Goal: Transaction & Acquisition: Purchase product/service

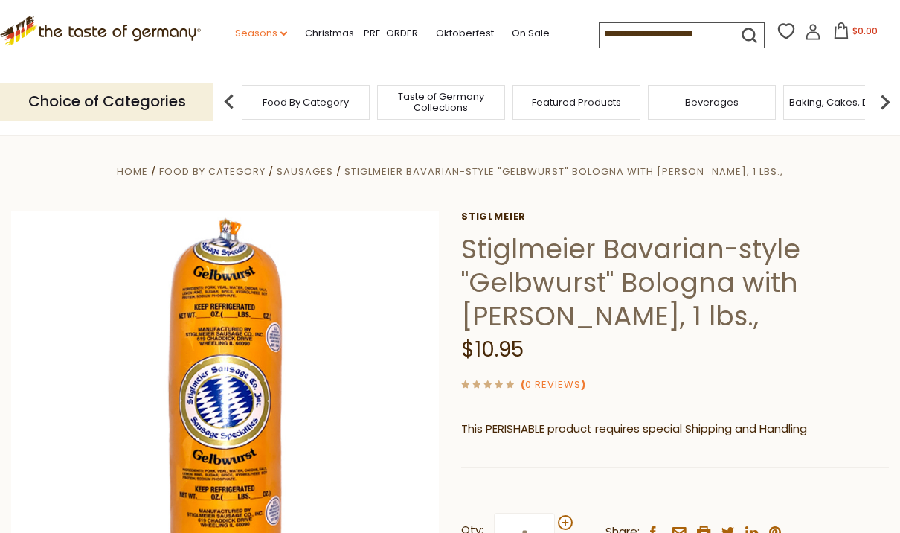
click at [235, 33] on link "Seasons dropdown_arrow" at bounding box center [261, 33] width 52 height 16
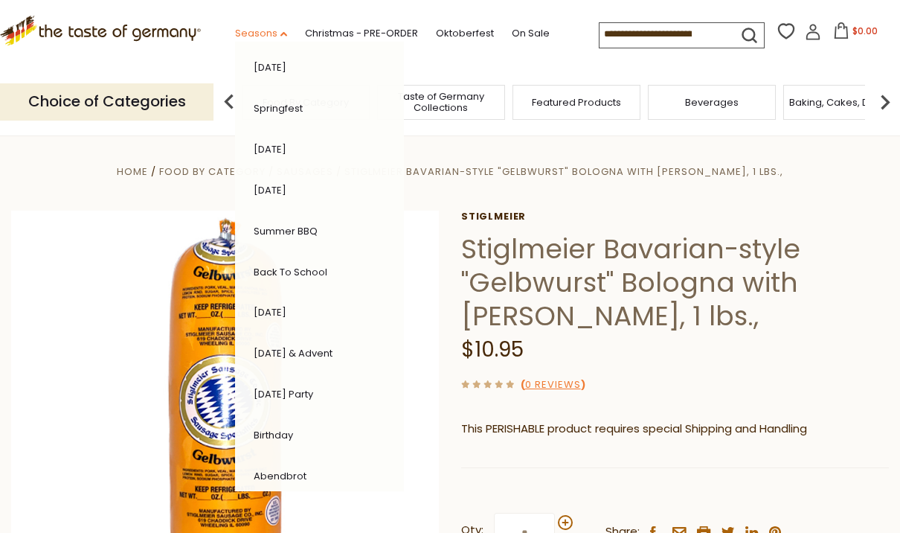
scroll to position [249, 0]
click at [59, 307] on img at bounding box center [225, 425] width 428 height 428
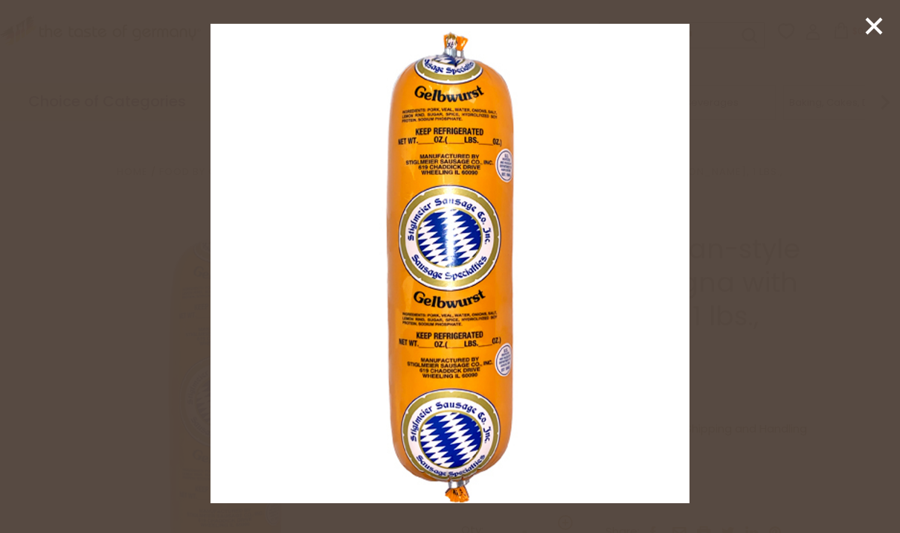
click at [57, 306] on div at bounding box center [450, 266] width 900 height 533
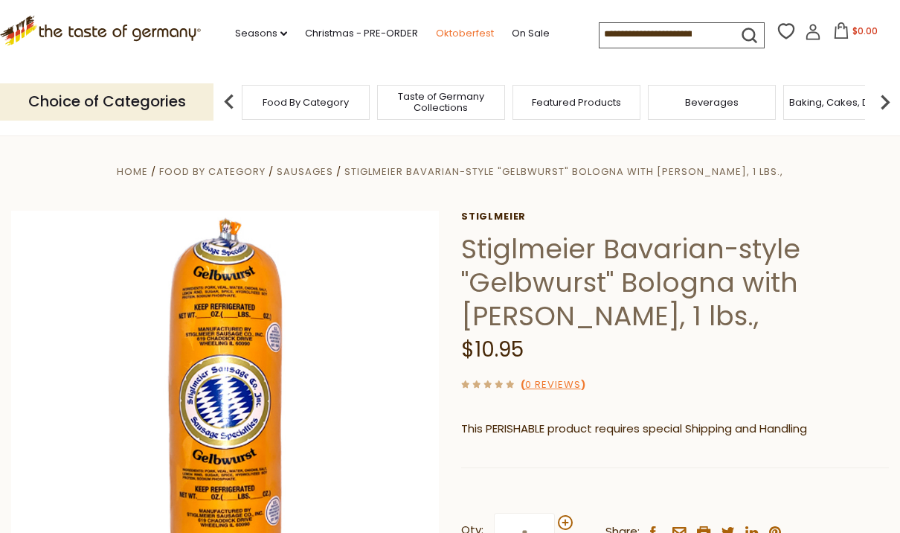
click at [436, 33] on link "Oktoberfest" at bounding box center [465, 33] width 58 height 16
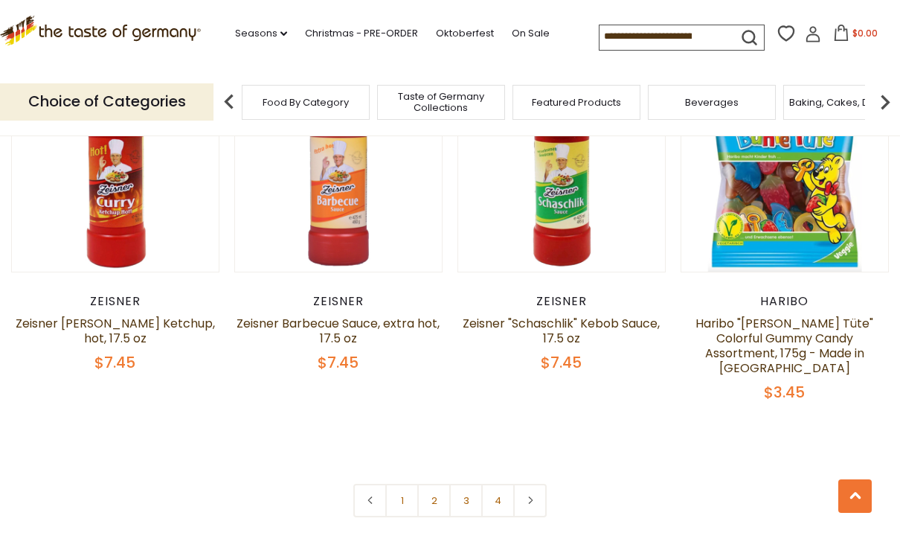
scroll to position [3416, 0]
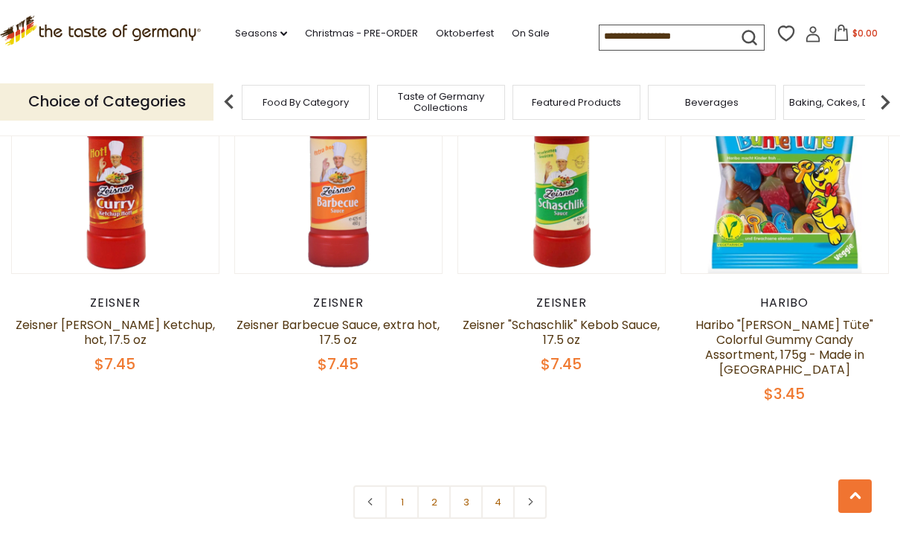
click at [439, 502] on link "2" at bounding box center [433, 501] width 33 height 33
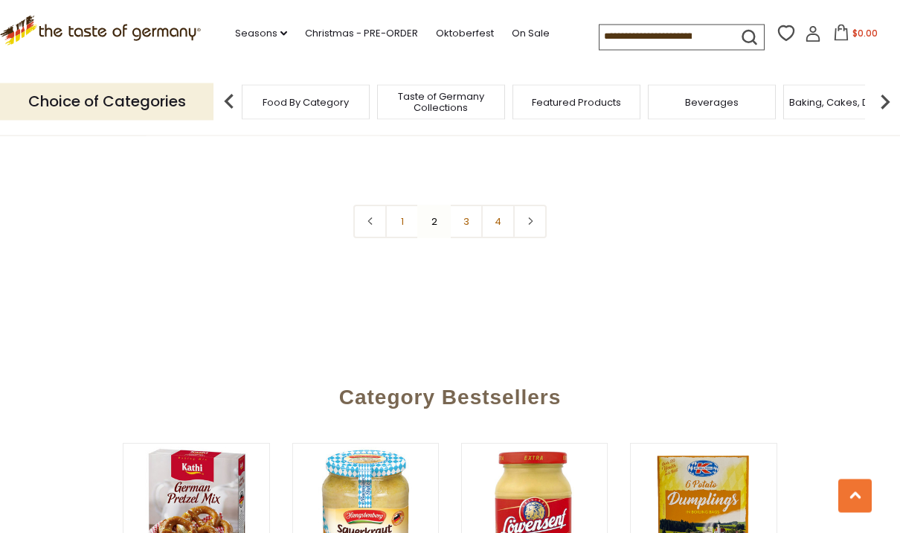
scroll to position [3632, 0]
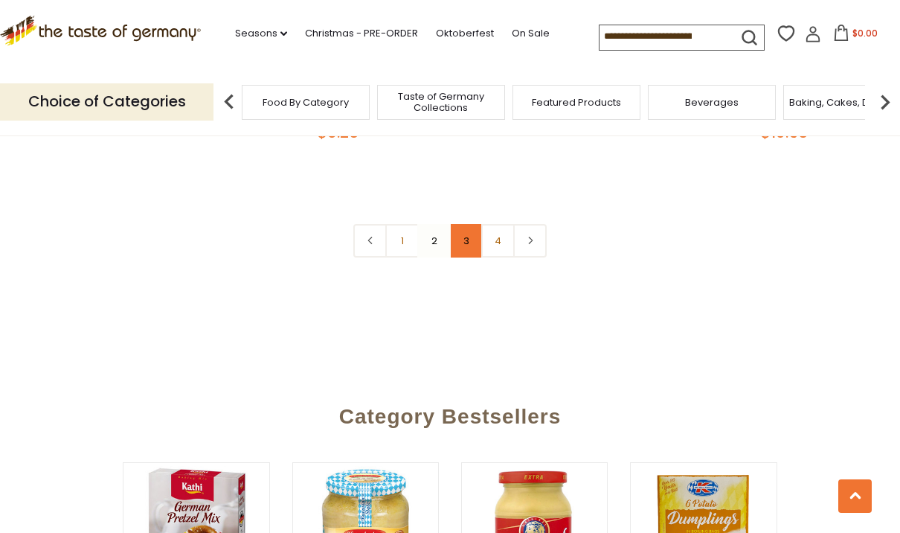
click at [463, 235] on link "3" at bounding box center [465, 240] width 33 height 33
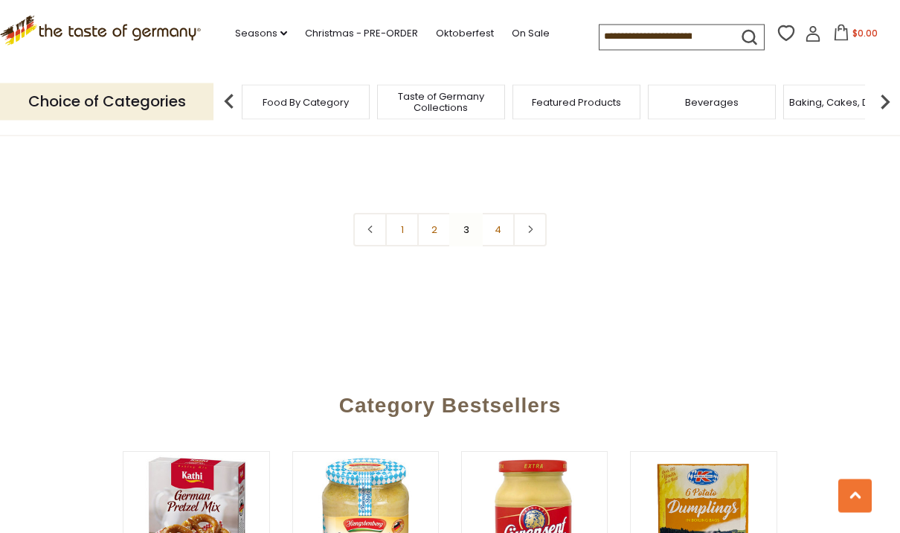
scroll to position [3550, 0]
click at [493, 246] on link "4" at bounding box center [497, 229] width 33 height 33
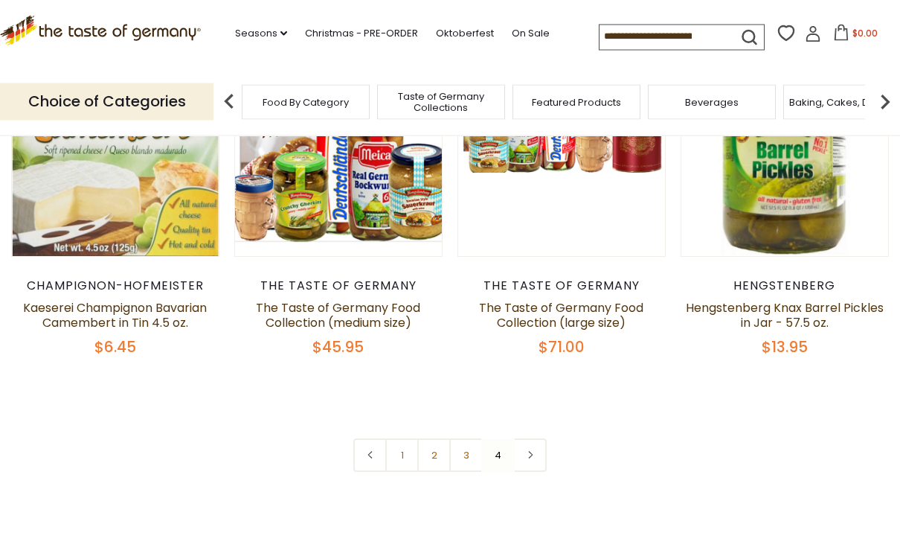
scroll to position [497, 0]
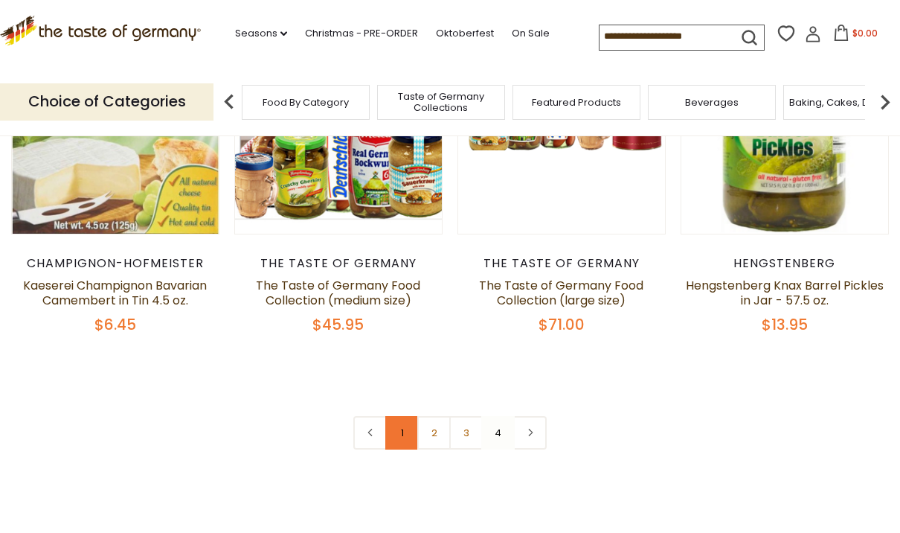
click at [400, 446] on link "1" at bounding box center [401, 432] width 33 height 33
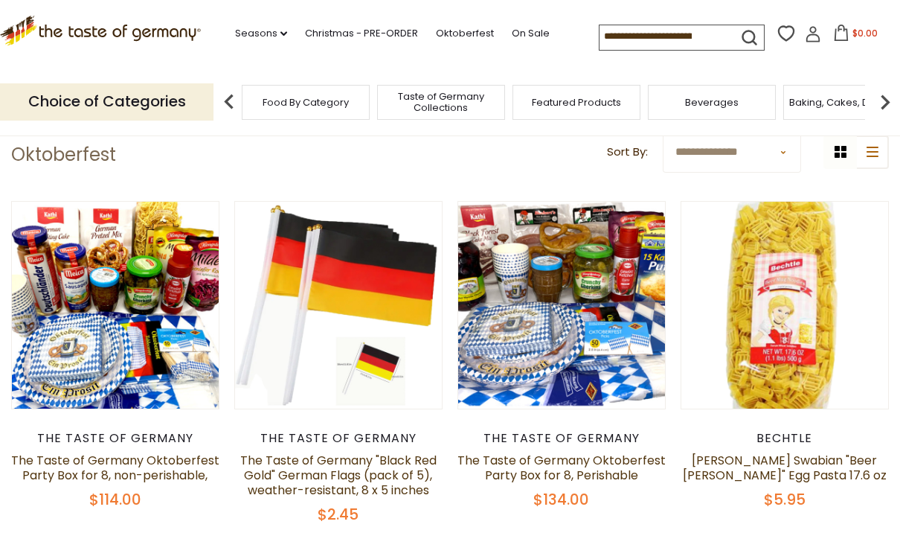
scroll to position [321, 0]
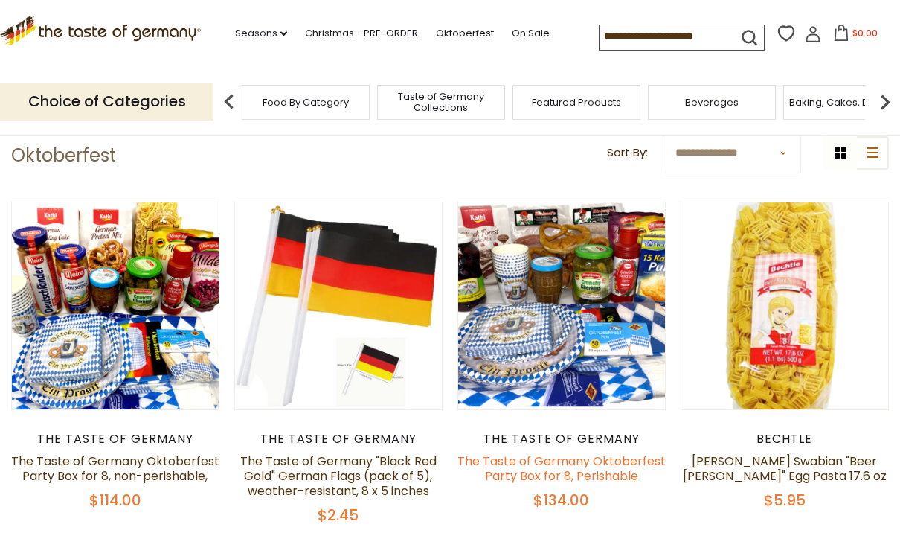
click at [634, 473] on link "The Taste of Germany Oktoberfest Party Box for 8, Perishable" at bounding box center [562, 468] width 208 height 32
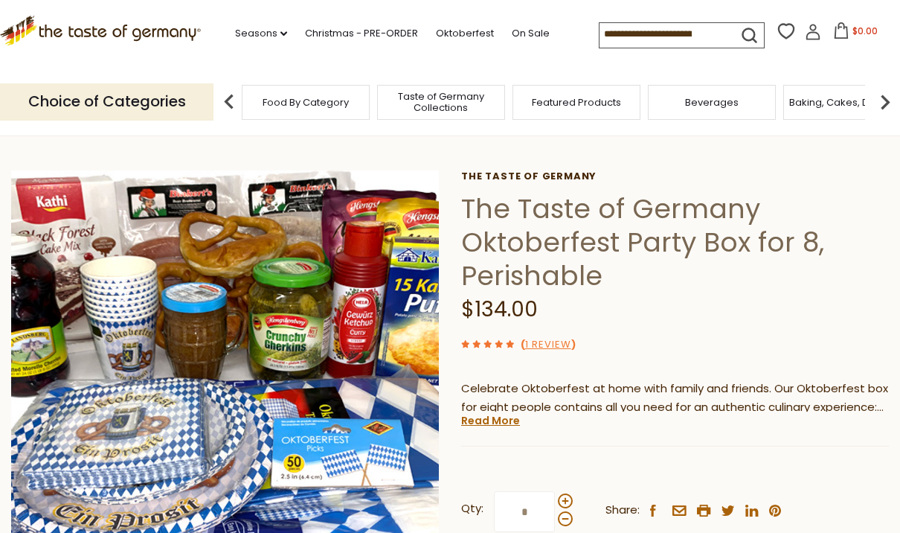
scroll to position [54, 0]
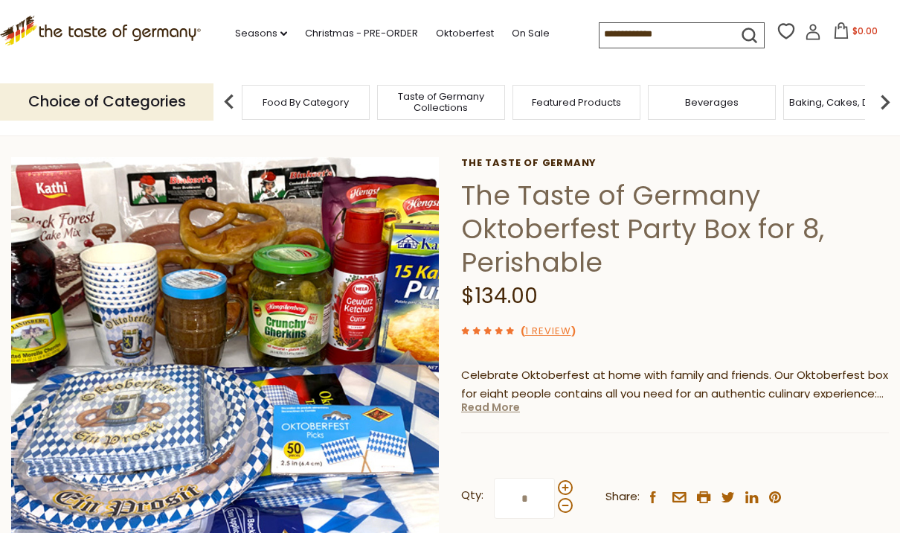
click at [495, 404] on link "Read More" at bounding box center [490, 407] width 59 height 15
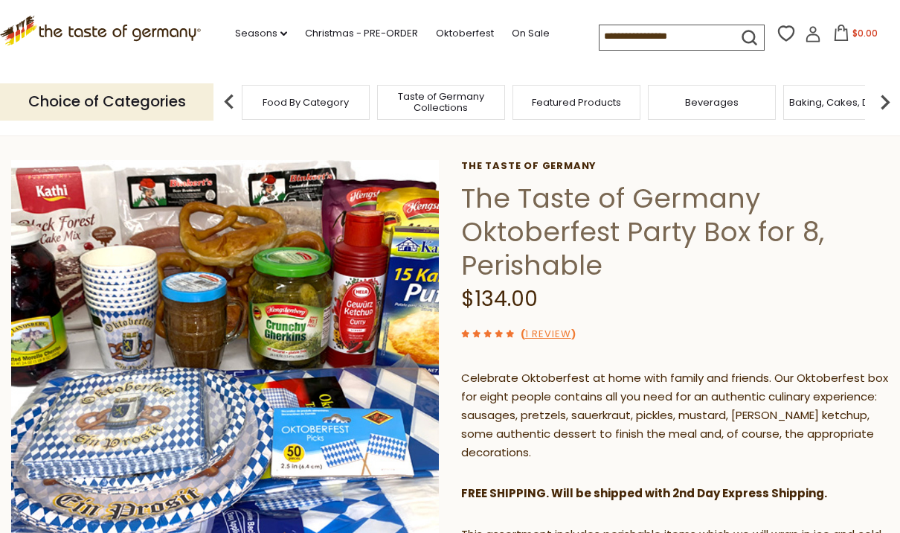
scroll to position [0, 0]
